Goal: Task Accomplishment & Management: Complete application form

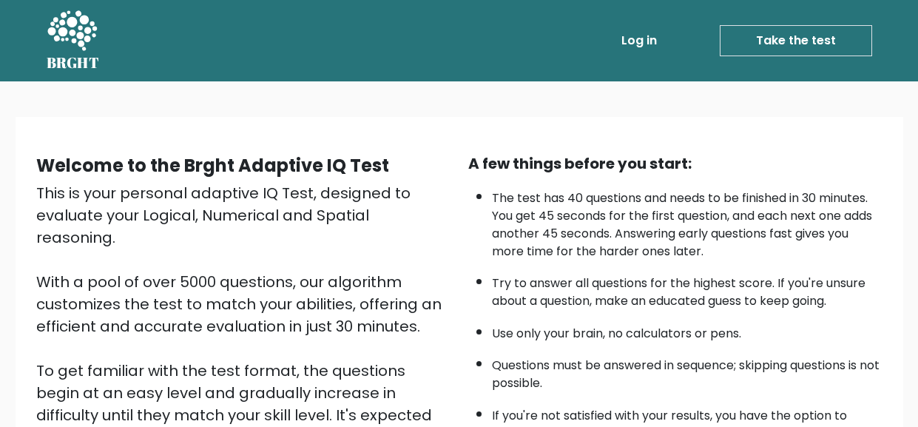
click at [815, 41] on link "Take the test" at bounding box center [796, 40] width 152 height 31
click at [755, 41] on link "Take the test" at bounding box center [796, 40] width 152 height 31
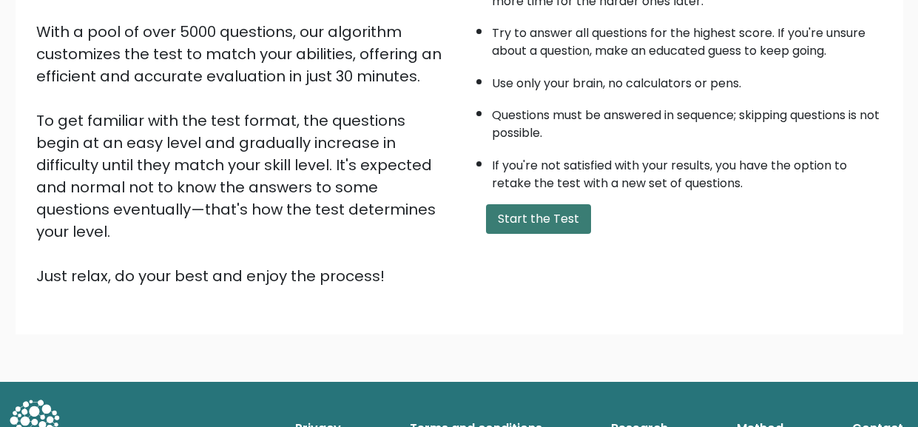
click at [570, 219] on button "Start the Test" at bounding box center [538, 219] width 105 height 30
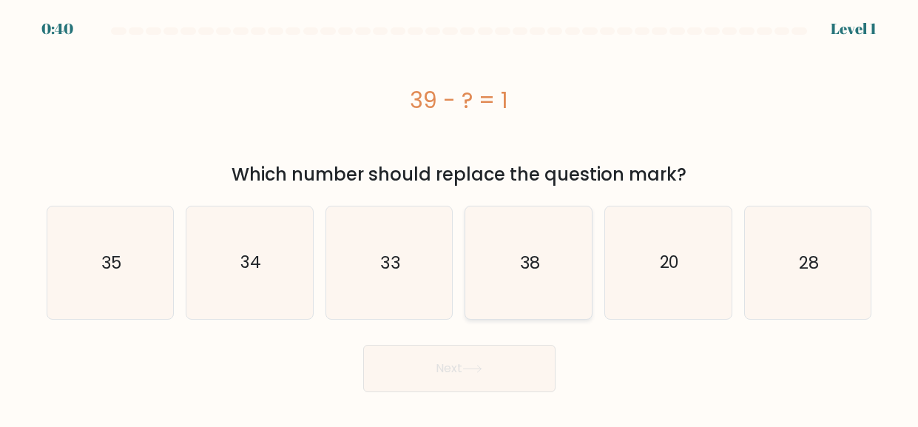
click at [496, 298] on icon "38" at bounding box center [529, 262] width 112 height 112
click at [460, 218] on input "d. 38" at bounding box center [460, 216] width 1 height 4
radio input "true"
click at [488, 375] on button "Next" at bounding box center [459, 368] width 192 height 47
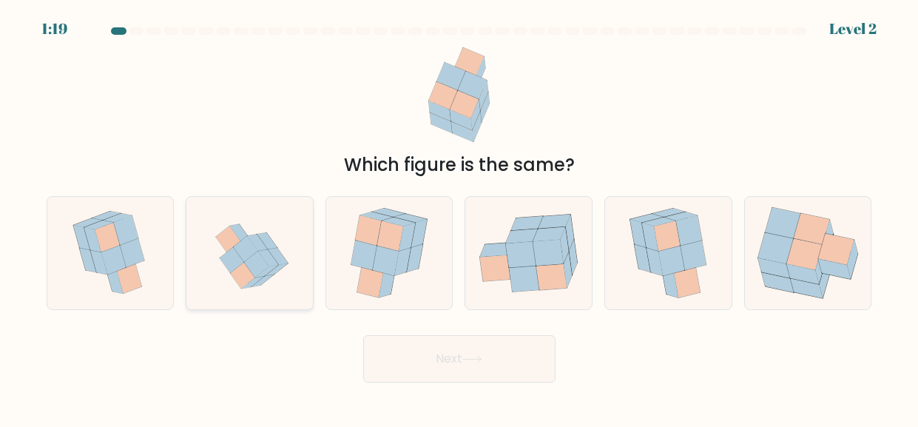
click at [266, 268] on icon at bounding box center [257, 264] width 24 height 26
click at [460, 218] on input "b." at bounding box center [460, 216] width 1 height 4
radio input "true"
click at [392, 347] on button "Next" at bounding box center [459, 358] width 192 height 47
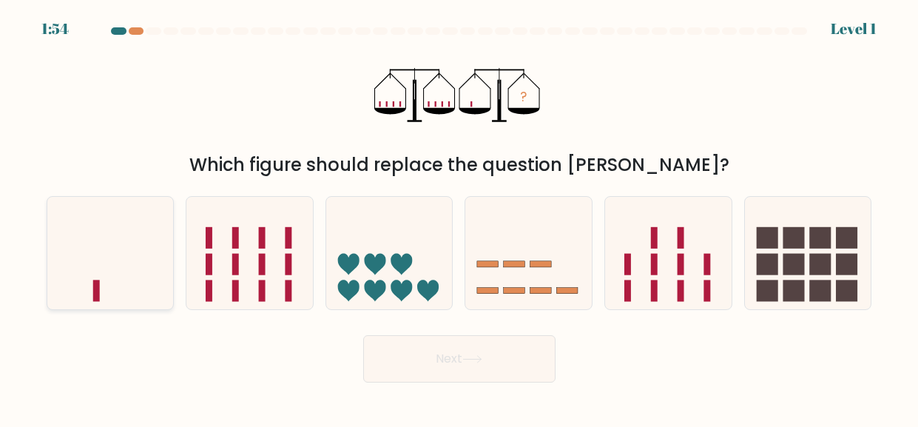
click at [81, 277] on icon at bounding box center [110, 253] width 127 height 104
click at [460, 218] on input "a." at bounding box center [460, 216] width 1 height 4
radio input "true"
click at [451, 369] on button "Next" at bounding box center [459, 358] width 192 height 47
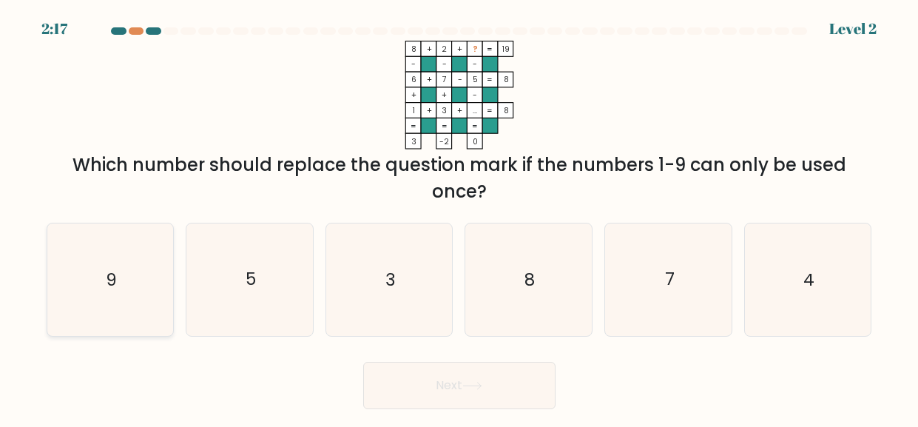
click at [73, 266] on icon "9" at bounding box center [110, 279] width 112 height 112
click at [460, 218] on input "a. 9" at bounding box center [460, 216] width 1 height 4
radio input "true"
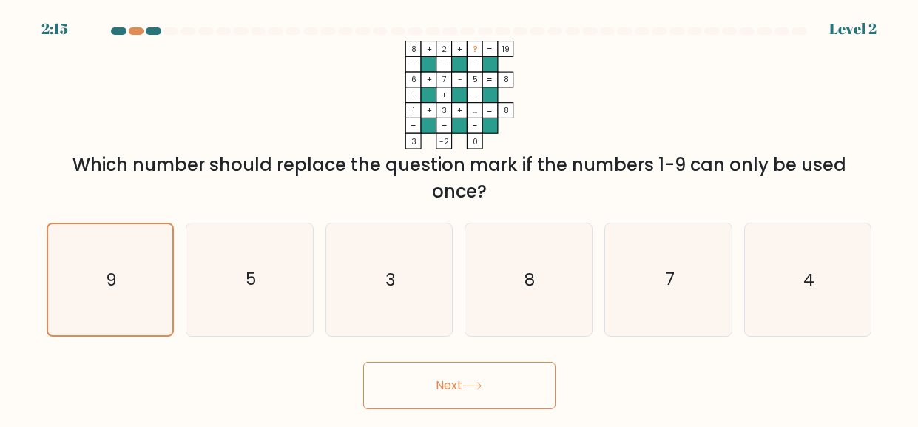
click at [406, 388] on button "Next" at bounding box center [459, 385] width 192 height 47
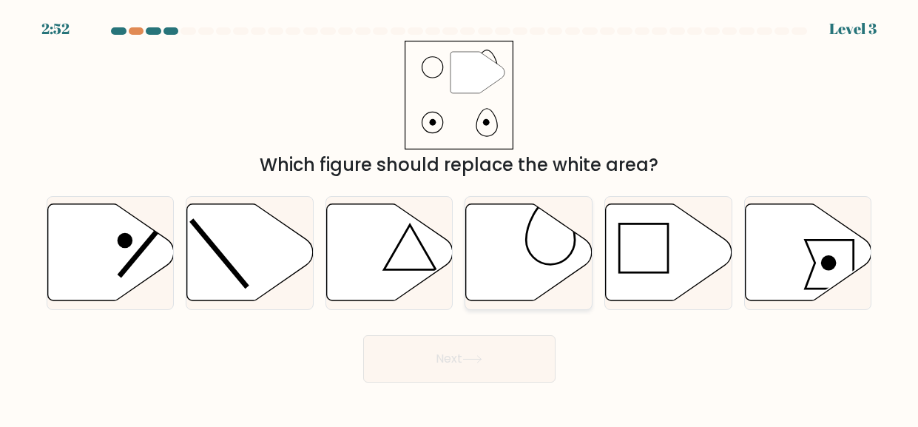
click at [529, 231] on icon at bounding box center [529, 252] width 127 height 97
click at [460, 218] on input "d." at bounding box center [460, 216] width 1 height 4
radio input "true"
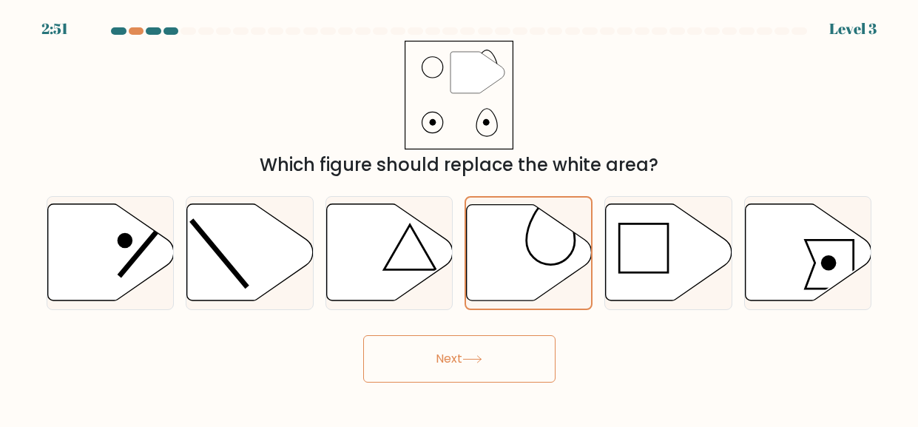
click at [482, 361] on icon at bounding box center [472, 359] width 20 height 8
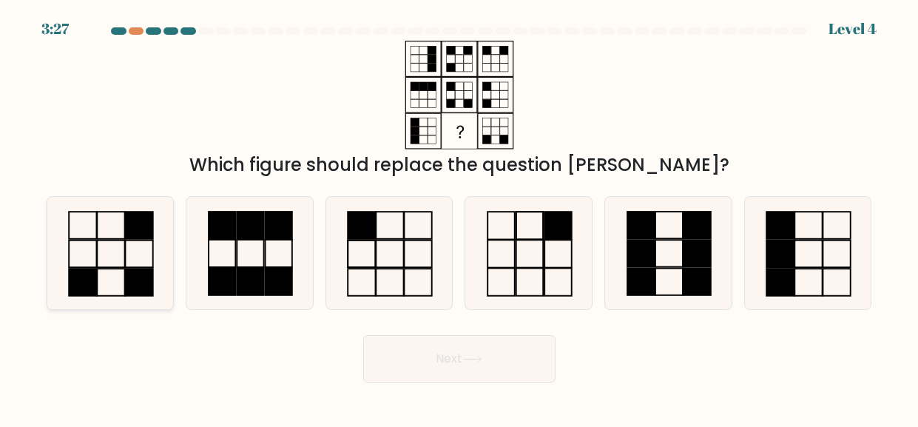
click at [90, 272] on rect at bounding box center [82, 282] width 27 height 27
click at [460, 218] on input "a." at bounding box center [460, 216] width 1 height 4
radio input "true"
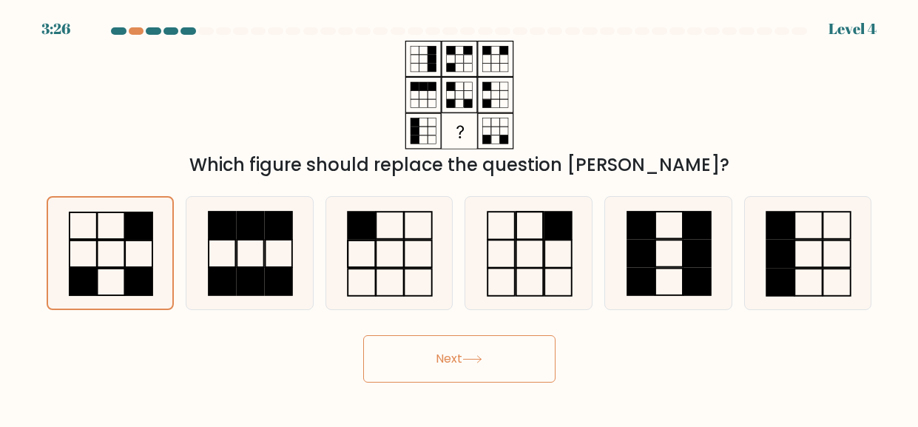
click at [451, 363] on button "Next" at bounding box center [459, 358] width 192 height 47
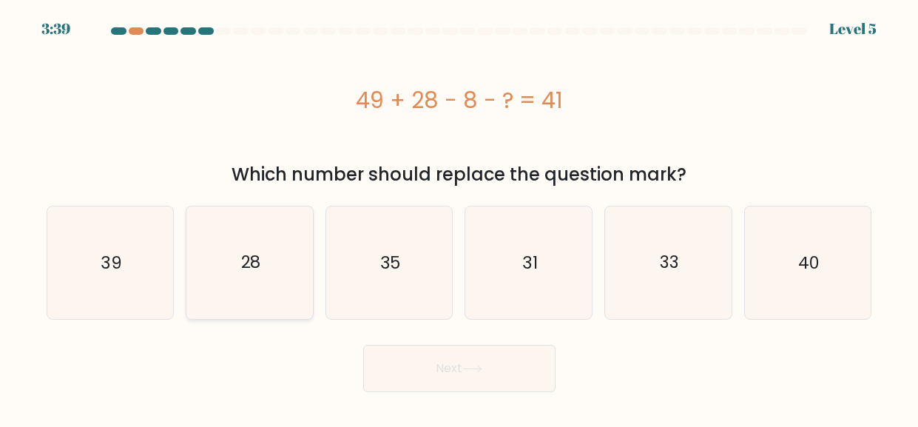
click at [269, 260] on icon "28" at bounding box center [250, 262] width 112 height 112
click at [460, 218] on input "b. 28" at bounding box center [460, 216] width 1 height 4
radio input "true"
click at [411, 382] on button "Next" at bounding box center [459, 368] width 192 height 47
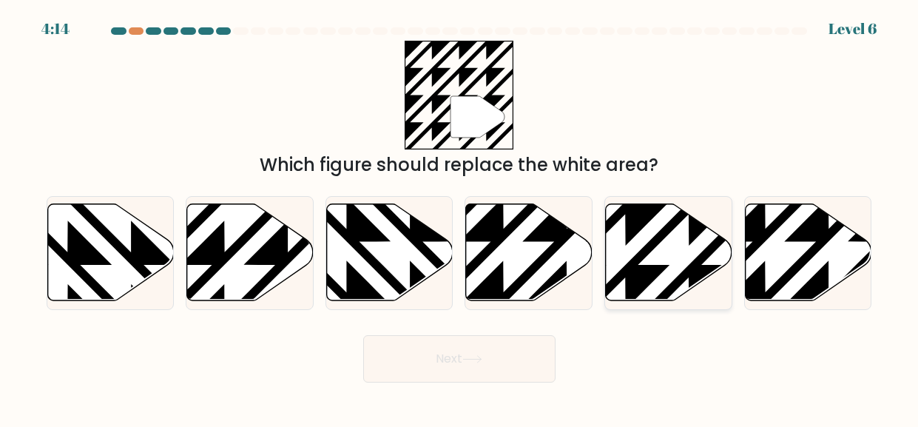
click at [676, 237] on icon at bounding box center [669, 252] width 127 height 97
click at [460, 218] on input "e." at bounding box center [460, 216] width 1 height 4
radio input "true"
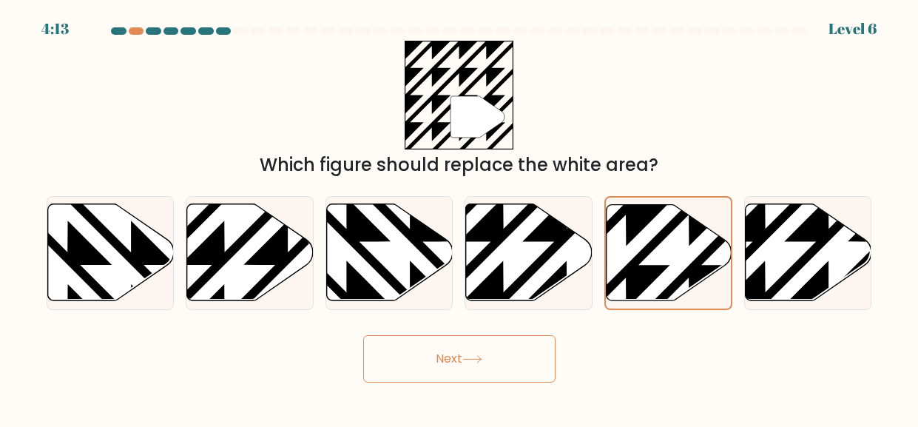
click at [465, 371] on button "Next" at bounding box center [459, 358] width 192 height 47
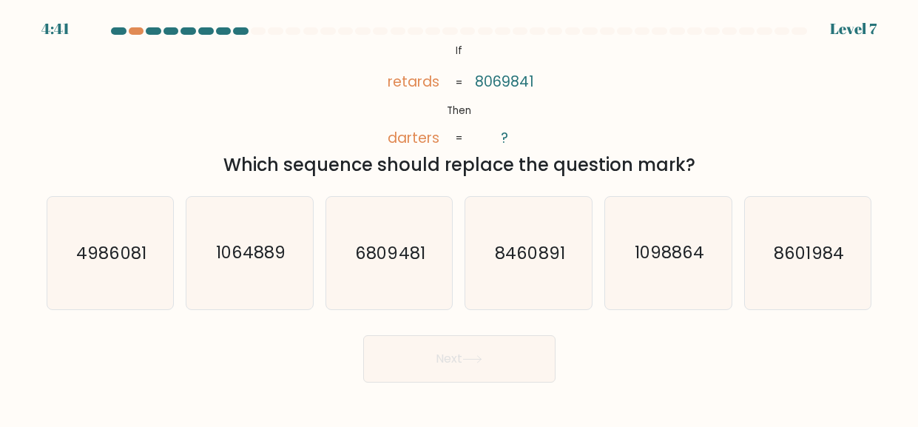
click at [39, 203] on div "a. 4986081 b. 1064889" at bounding box center [460, 247] width 844 height 126
click at [102, 245] on text "4986081" at bounding box center [111, 252] width 70 height 24
click at [460, 218] on input "a. 4986081" at bounding box center [460, 216] width 1 height 4
radio input "true"
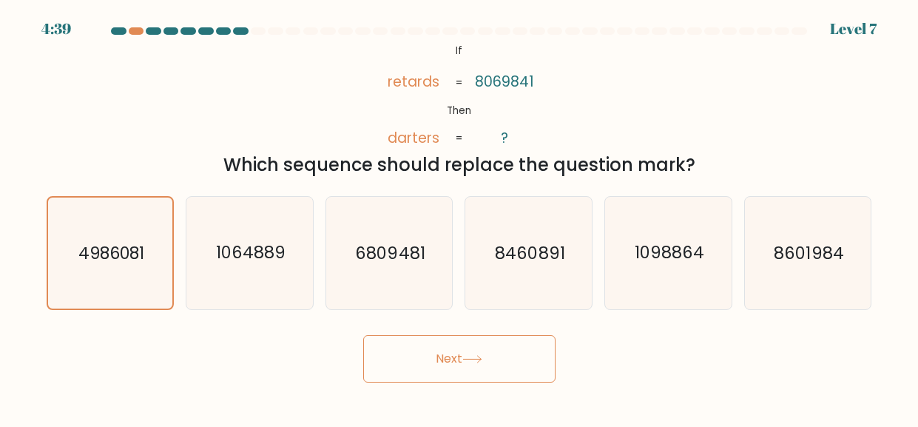
click at [374, 351] on button "Next" at bounding box center [459, 358] width 192 height 47
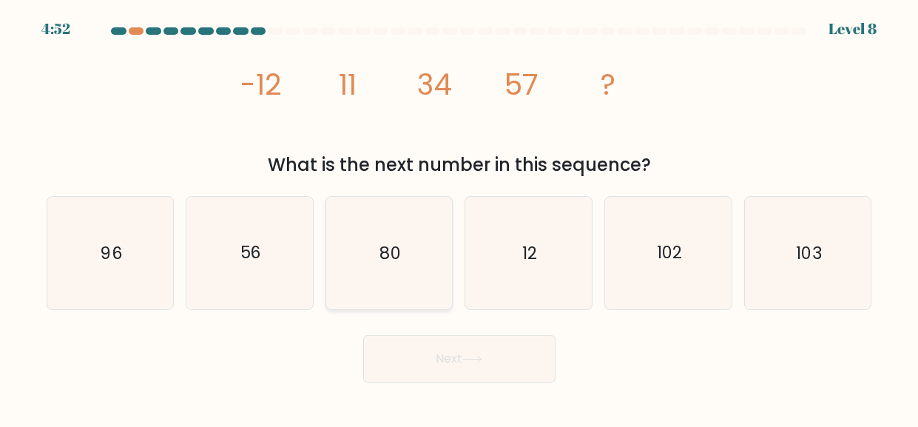
click at [419, 240] on icon "80" at bounding box center [389, 253] width 112 height 112
click at [460, 218] on input "c. 80" at bounding box center [460, 216] width 1 height 4
radio input "true"
click at [484, 351] on button "Next" at bounding box center [459, 358] width 192 height 47
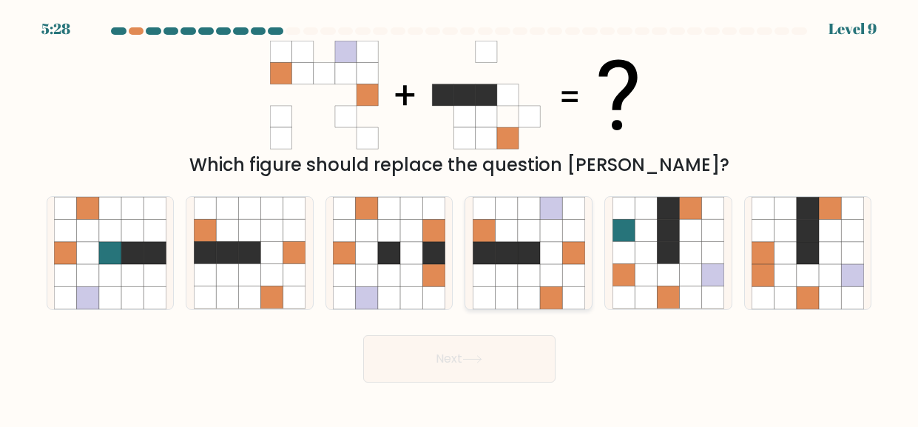
click at [524, 254] on icon at bounding box center [529, 253] width 22 height 22
click at [460, 218] on input "d." at bounding box center [460, 216] width 1 height 4
radio input "true"
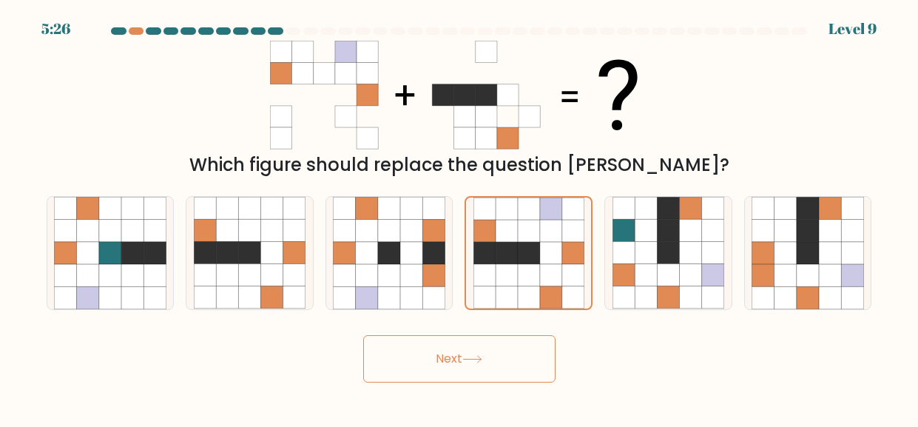
click at [391, 338] on button "Next" at bounding box center [459, 358] width 192 height 47
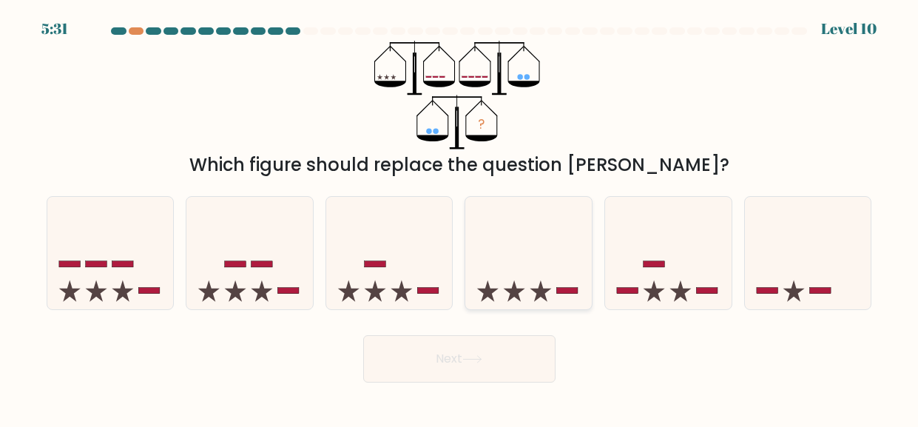
click at [559, 293] on rect at bounding box center [567, 291] width 21 height 6
click at [460, 218] on input "d." at bounding box center [460, 216] width 1 height 4
radio input "true"
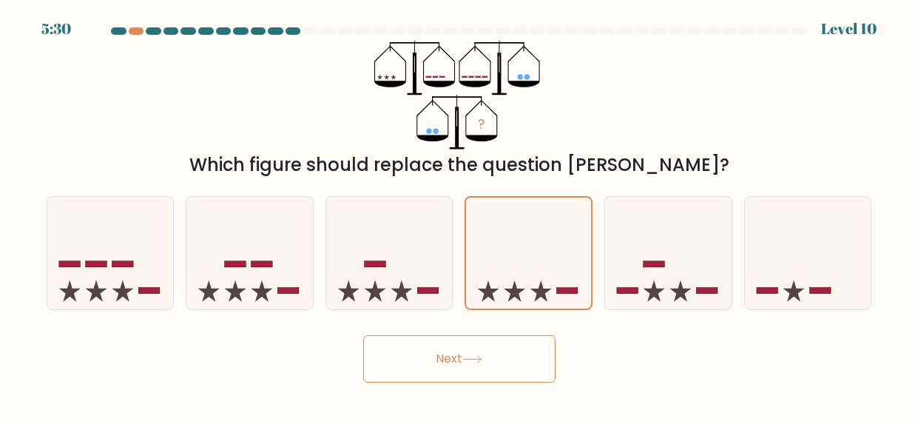
click at [467, 353] on button "Next" at bounding box center [459, 358] width 192 height 47
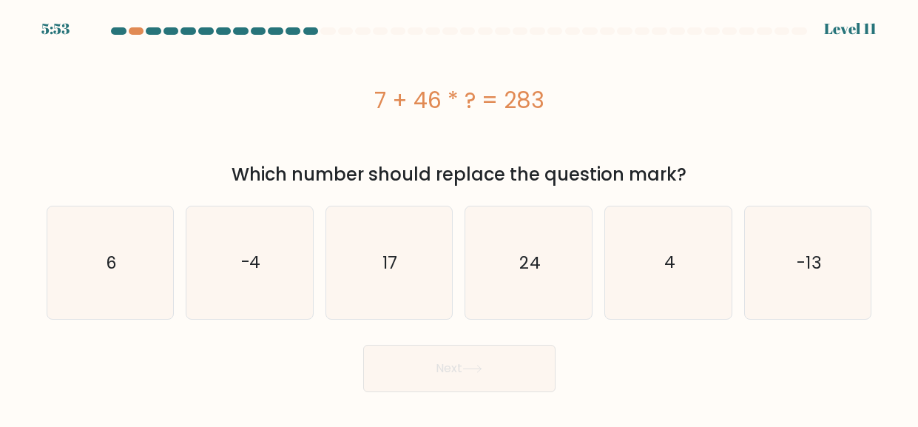
click at [30, 101] on form "a. 6" at bounding box center [459, 209] width 918 height 365
click at [813, 131] on div "7 + 46 * ? = 283" at bounding box center [460, 100] width 826 height 118
click at [862, 176] on div "Which number should replace the question mark?" at bounding box center [459, 174] width 808 height 27
click at [399, 295] on icon "17" at bounding box center [389, 262] width 112 height 112
click at [460, 218] on input "c. 17" at bounding box center [460, 216] width 1 height 4
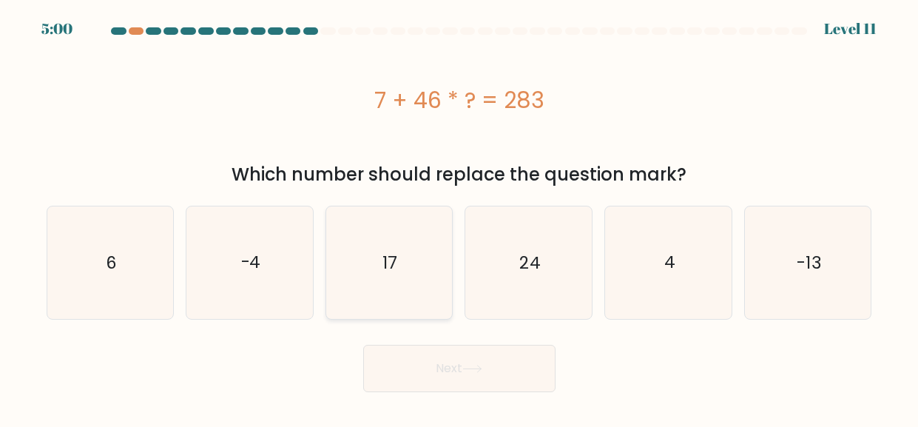
radio input "true"
click at [439, 383] on button "Next" at bounding box center [459, 368] width 192 height 47
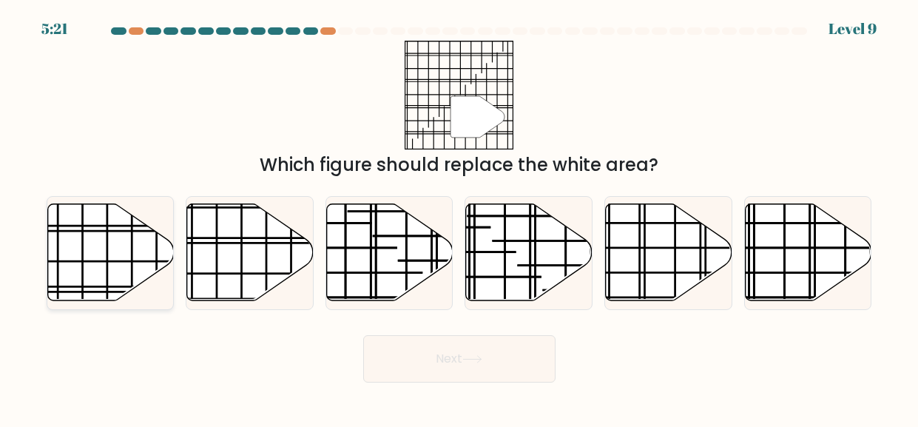
click at [87, 268] on icon at bounding box center [110, 252] width 127 height 97
click at [460, 218] on input "a." at bounding box center [460, 216] width 1 height 4
radio input "true"
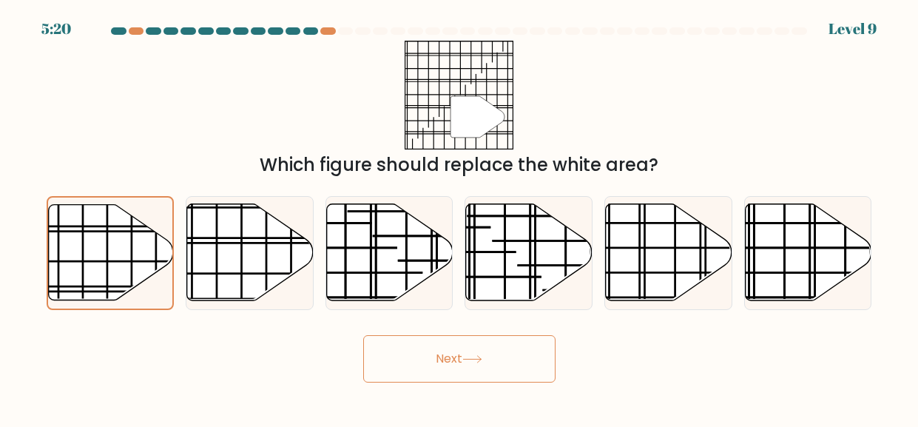
click at [394, 342] on button "Next" at bounding box center [459, 358] width 192 height 47
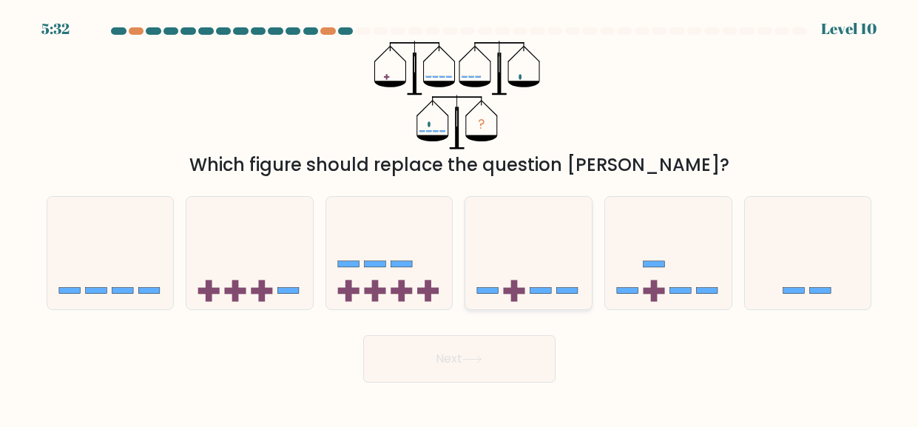
click at [555, 292] on icon at bounding box center [528, 253] width 127 height 104
click at [460, 218] on input "d." at bounding box center [460, 216] width 1 height 4
radio input "true"
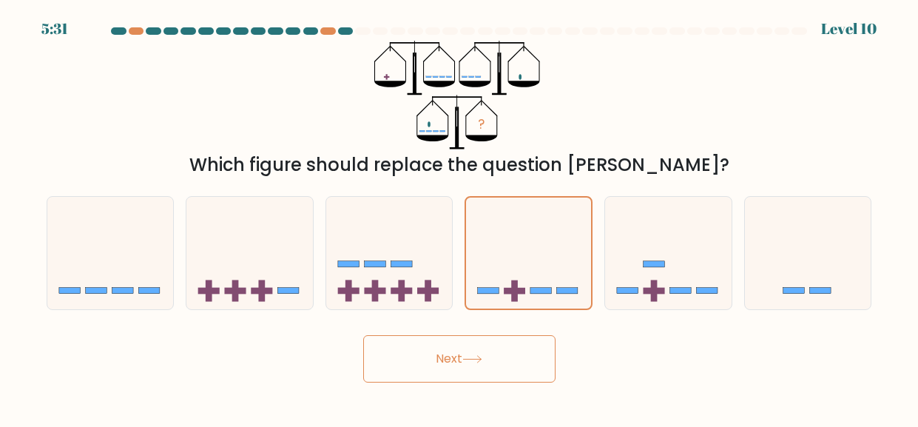
click at [485, 376] on button "Next" at bounding box center [459, 358] width 192 height 47
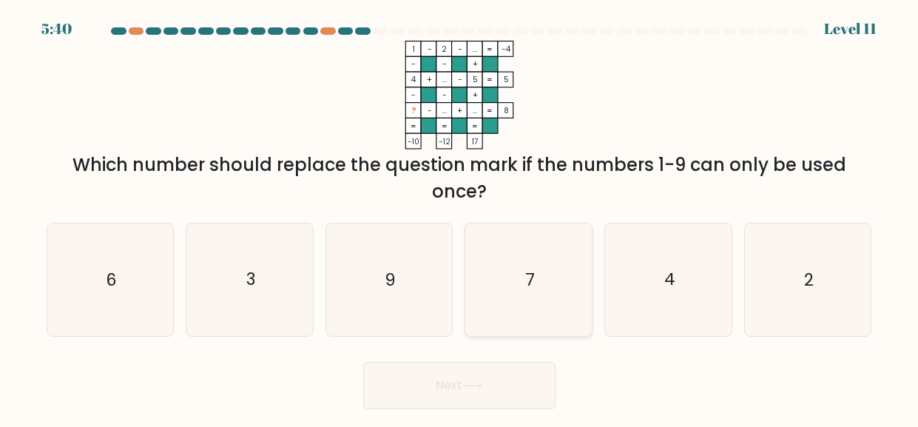
click at [558, 279] on icon "7" at bounding box center [529, 279] width 112 height 112
click at [460, 218] on input "d. 7" at bounding box center [460, 216] width 1 height 4
radio input "true"
click at [508, 374] on button "Next" at bounding box center [459, 385] width 192 height 47
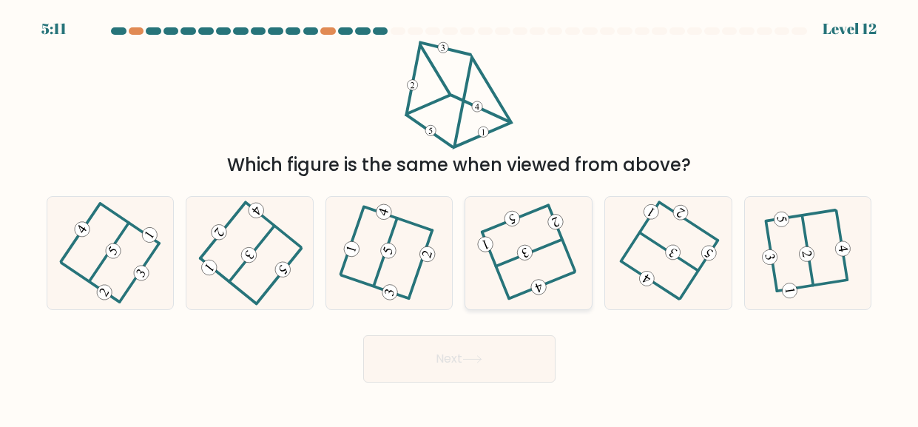
click at [542, 238] on icon at bounding box center [529, 253] width 90 height 90
click at [460, 218] on input "d." at bounding box center [460, 216] width 1 height 4
radio input "true"
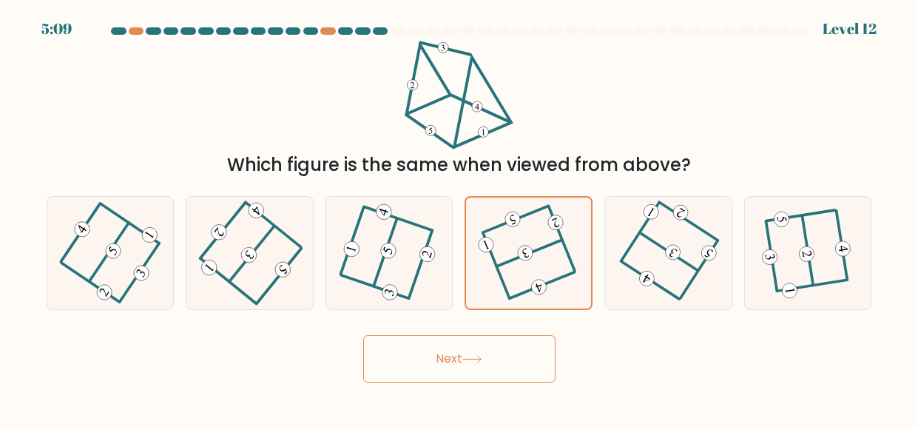
click at [511, 338] on button "Next" at bounding box center [459, 358] width 192 height 47
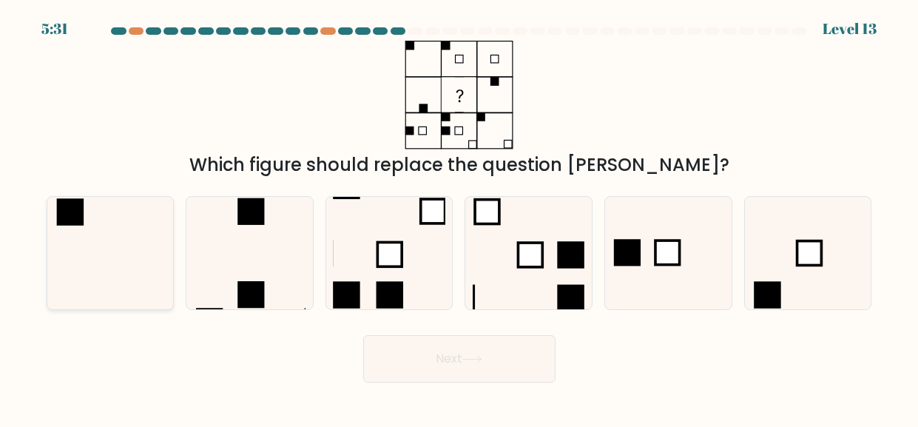
click at [128, 256] on icon at bounding box center [110, 253] width 112 height 112
click at [460, 218] on input "a." at bounding box center [460, 216] width 1 height 4
radio input "true"
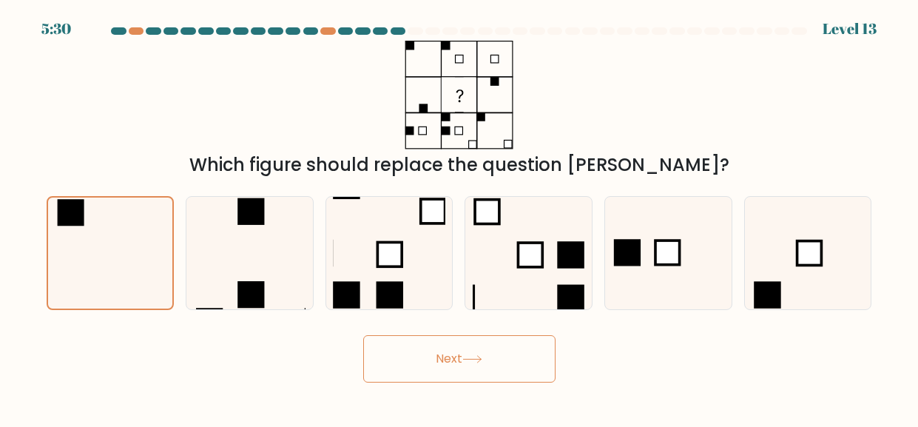
click at [422, 351] on button "Next" at bounding box center [459, 358] width 192 height 47
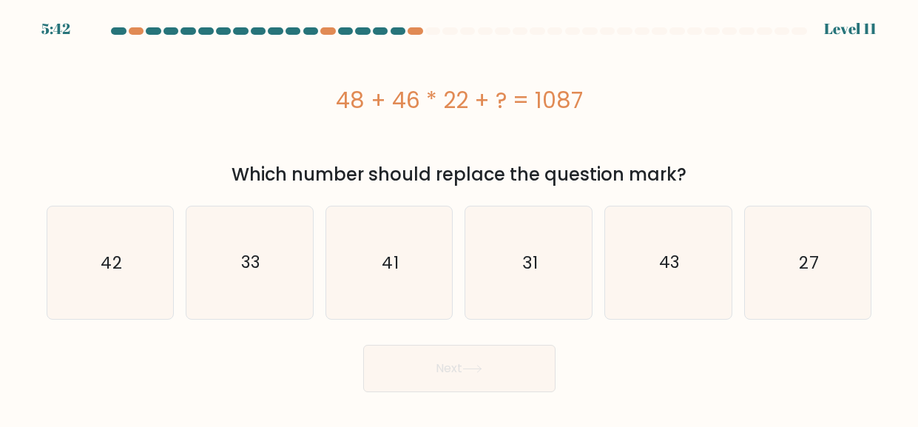
click at [875, 132] on div "48 + 46 * 22 + ? = 1087 Which number should replace the question mark?" at bounding box center [460, 114] width 844 height 147
click at [855, 98] on div "48 + 46 * 22 + ? = 1087" at bounding box center [460, 100] width 826 height 33
click at [884, 89] on form "a." at bounding box center [459, 209] width 918 height 365
click at [813, 289] on icon "27" at bounding box center [808, 262] width 112 height 112
click at [460, 218] on input "f. 27" at bounding box center [460, 216] width 1 height 4
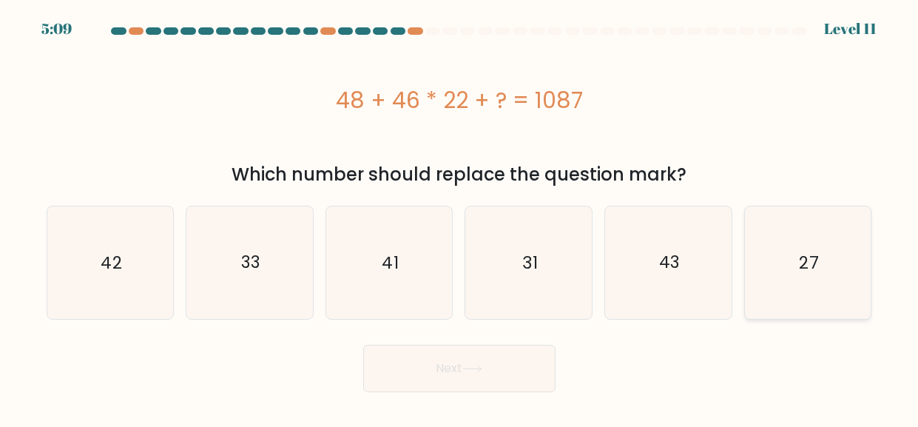
radio input "true"
click at [438, 389] on button "Next" at bounding box center [459, 368] width 192 height 47
